Goal: Find specific page/section: Find specific page/section

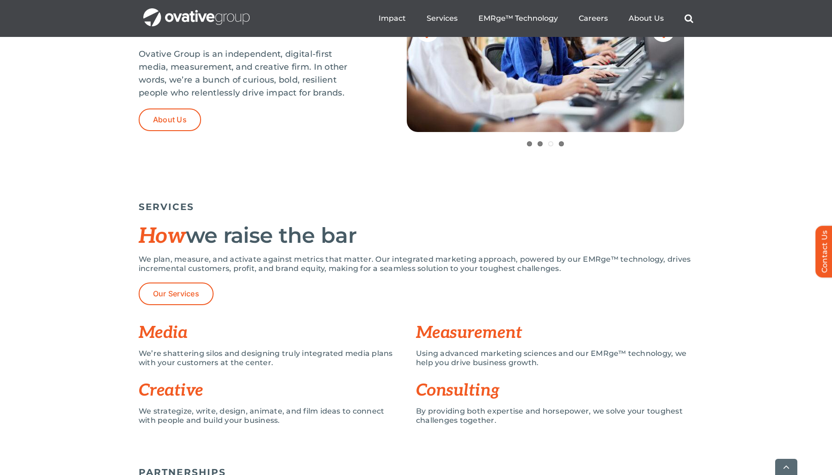
scroll to position [508, 0]
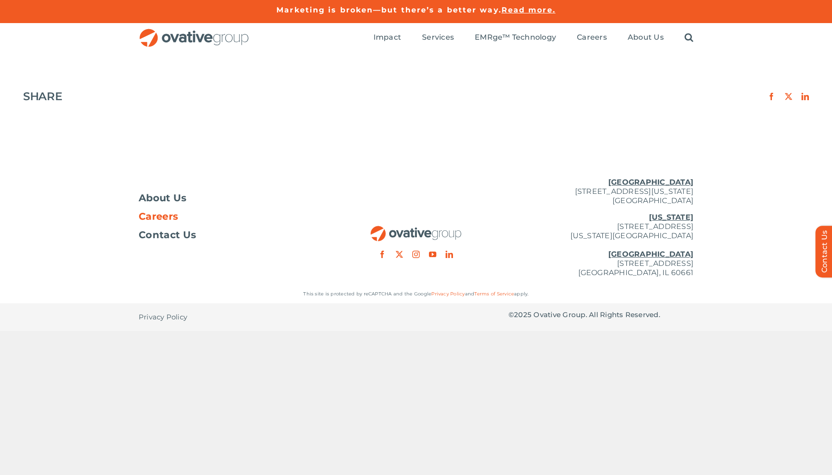
click at [170, 218] on span "Careers" at bounding box center [158, 216] width 39 height 9
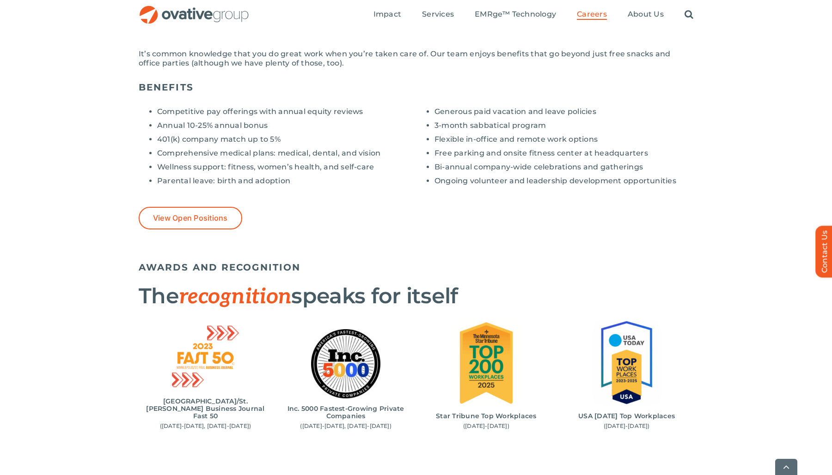
scroll to position [739, 0]
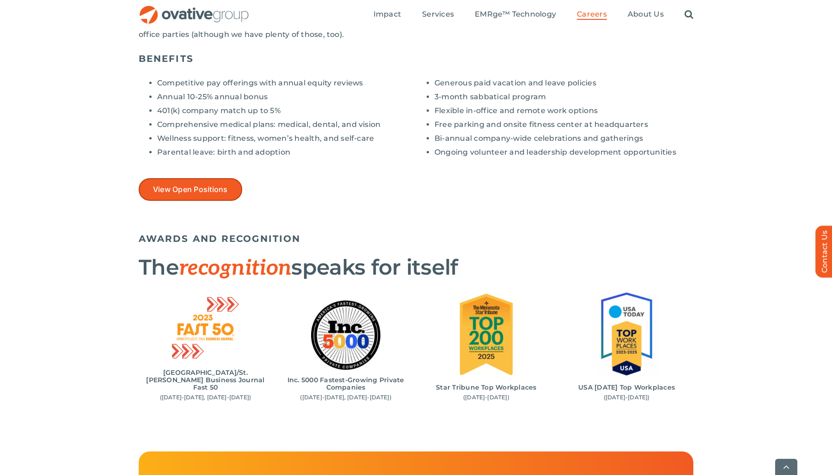
click at [212, 190] on span "View Open Positions" at bounding box center [190, 189] width 75 height 9
